Goal: Find specific page/section: Find specific page/section

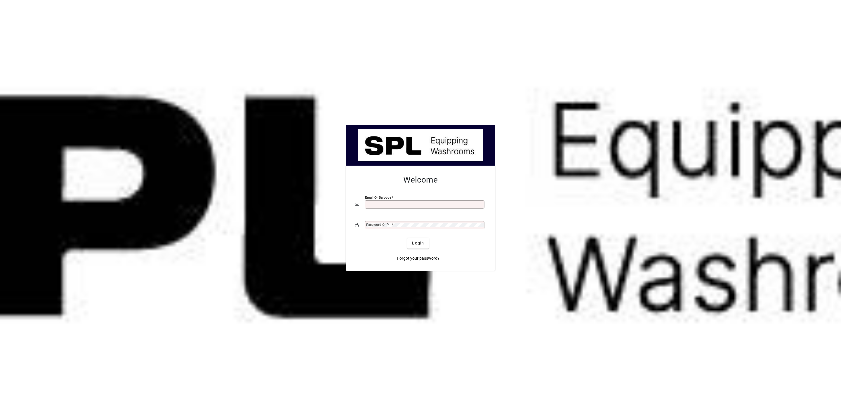
type input "**********"
click at [417, 243] on span "Login" at bounding box center [418, 243] width 12 height 6
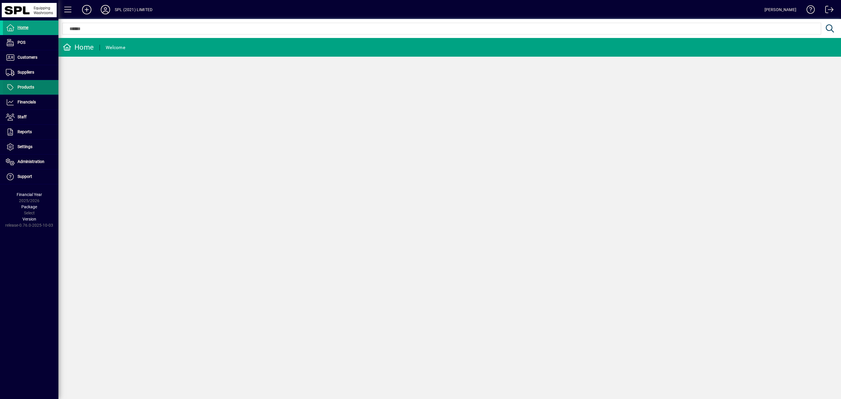
click at [29, 85] on span "Products" at bounding box center [26, 87] width 17 height 5
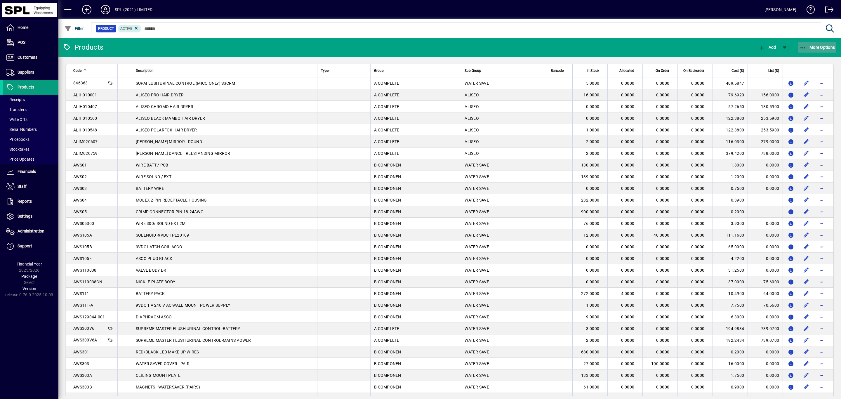
click at [825, 44] on span "button" at bounding box center [817, 47] width 39 height 14
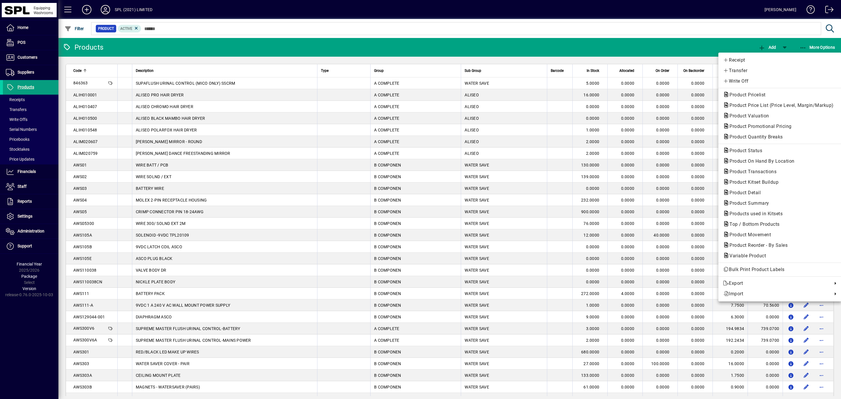
click at [30, 56] on div at bounding box center [420, 199] width 841 height 399
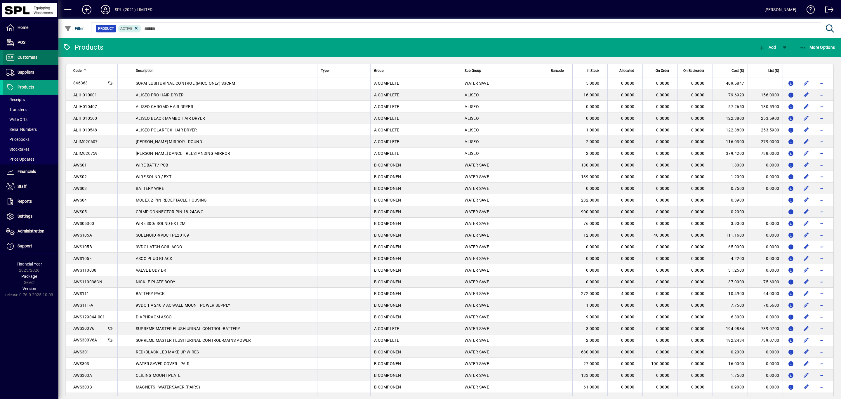
click at [25, 56] on span "Customers" at bounding box center [28, 57] width 20 height 5
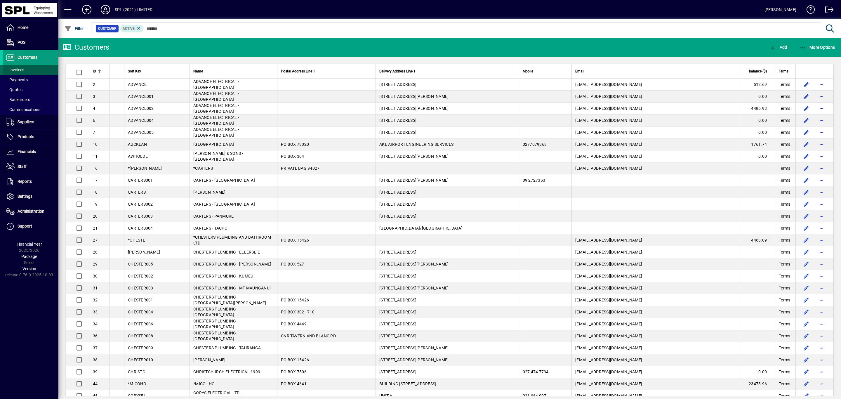
click at [19, 68] on span "Invoices" at bounding box center [15, 69] width 18 height 5
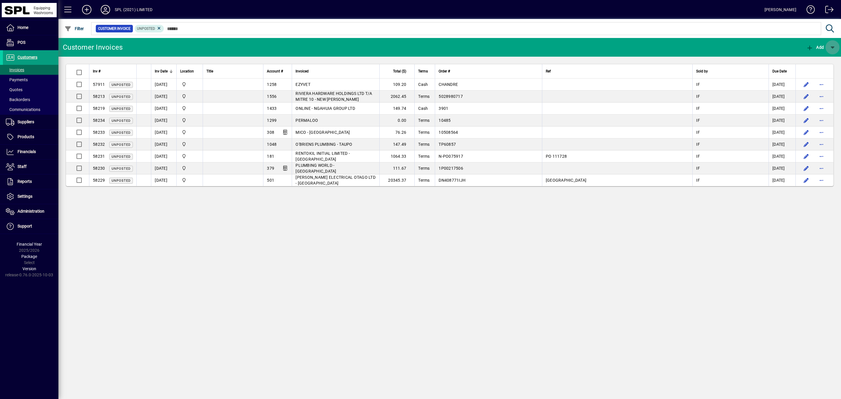
click at [835, 46] on span "button" at bounding box center [833, 47] width 14 height 14
click at [38, 109] on div at bounding box center [420, 199] width 841 height 399
click at [20, 112] on span "Communications" at bounding box center [21, 110] width 37 height 6
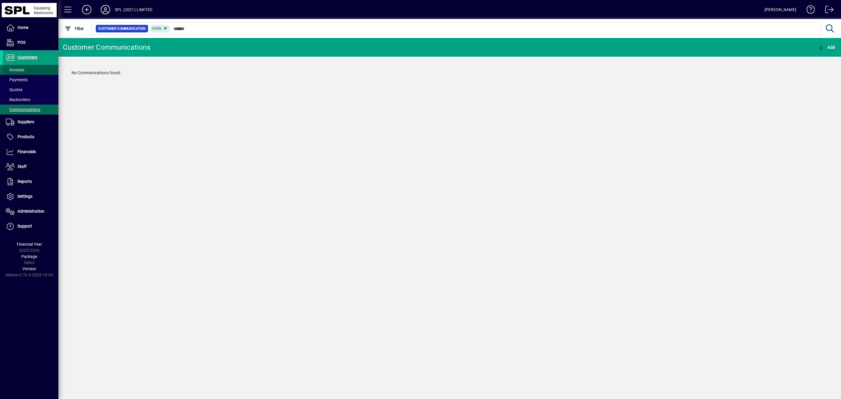
click at [24, 69] on span "Invoices" at bounding box center [15, 69] width 18 height 5
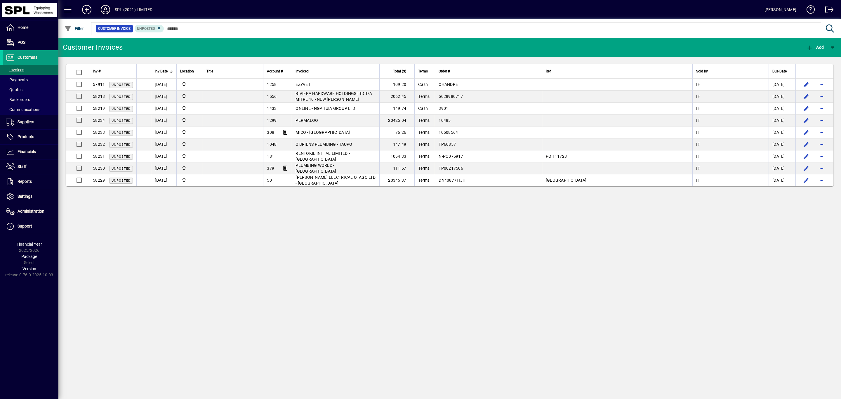
click at [103, 9] on icon at bounding box center [106, 9] width 12 height 9
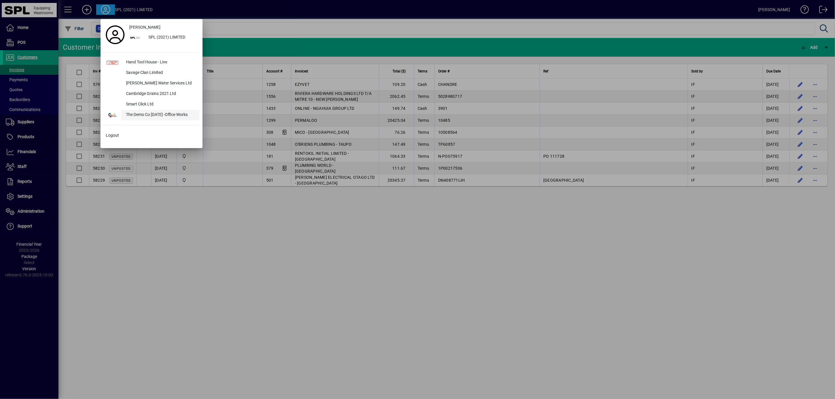
click at [136, 113] on div "The Demo Co [DATE] -Office Works" at bounding box center [160, 115] width 78 height 11
